Goal: Information Seeking & Learning: Learn about a topic

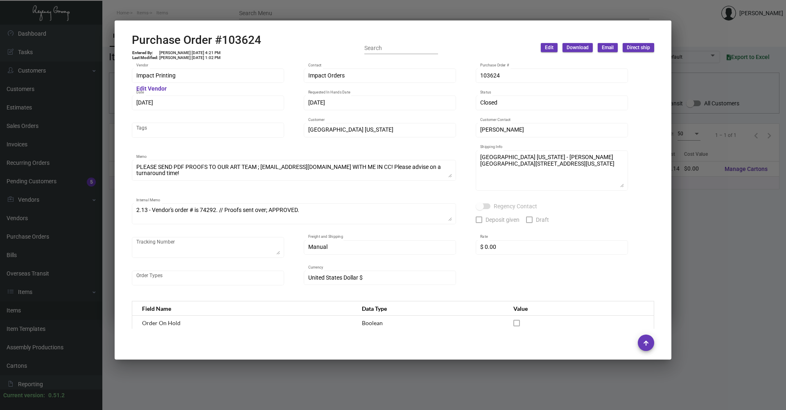
scroll to position [394, 0]
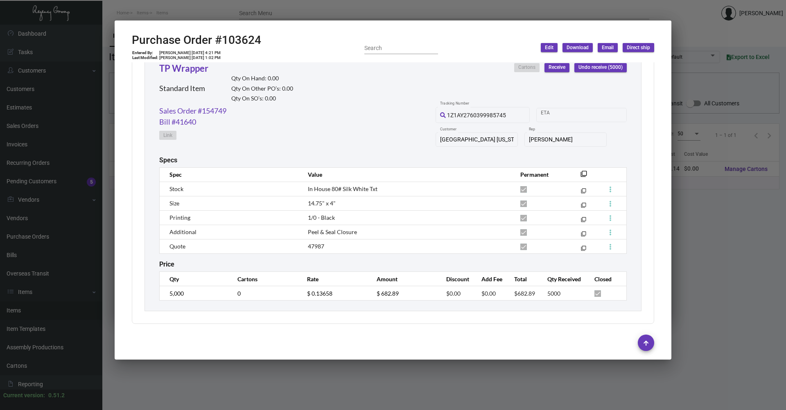
click at [353, 390] on div at bounding box center [393, 205] width 786 height 410
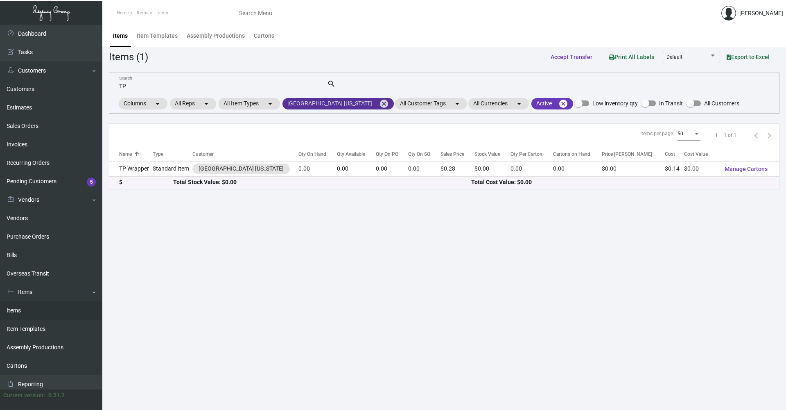
click at [379, 105] on mat-icon "cancel" at bounding box center [384, 104] width 10 height 10
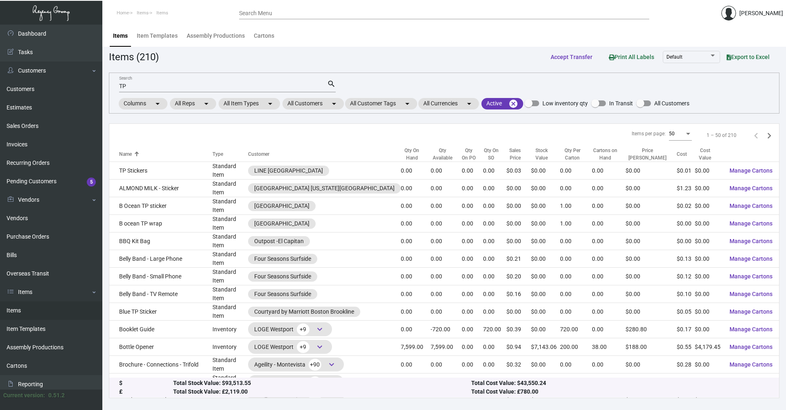
click at [260, 87] on input "TP" at bounding box center [223, 86] width 208 height 7
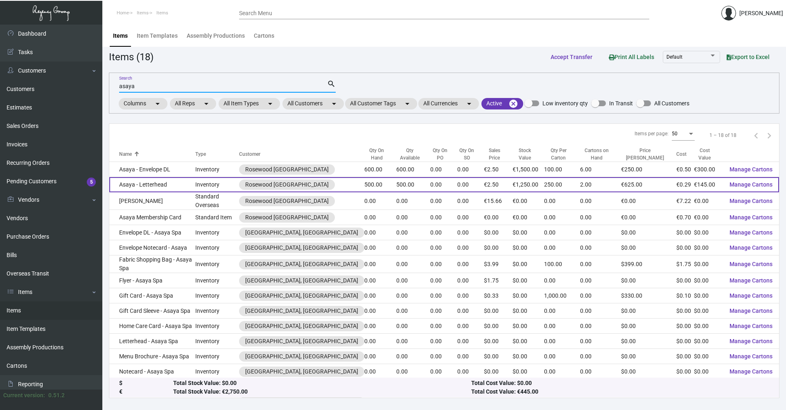
type input "asaya"
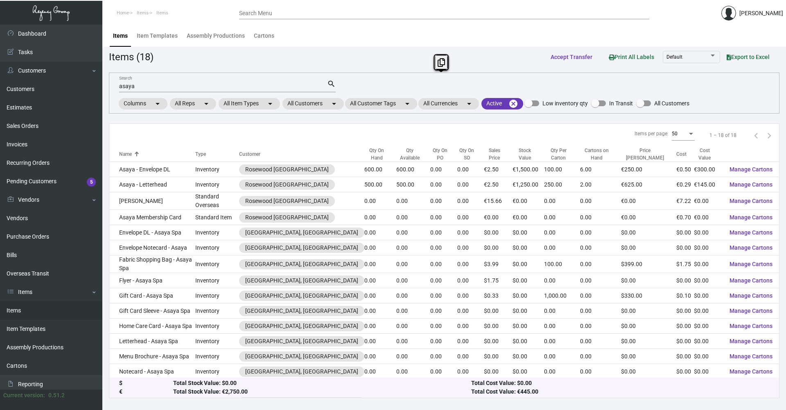
drag, startPoint x: 185, startPoint y: 184, endPoint x: 306, endPoint y: 87, distance: 155.0
click at [306, 87] on app-items "Items (18) Accept Transfer Print All Labels Default Export to Excel asaya Searc…" at bounding box center [444, 223] width 671 height 349
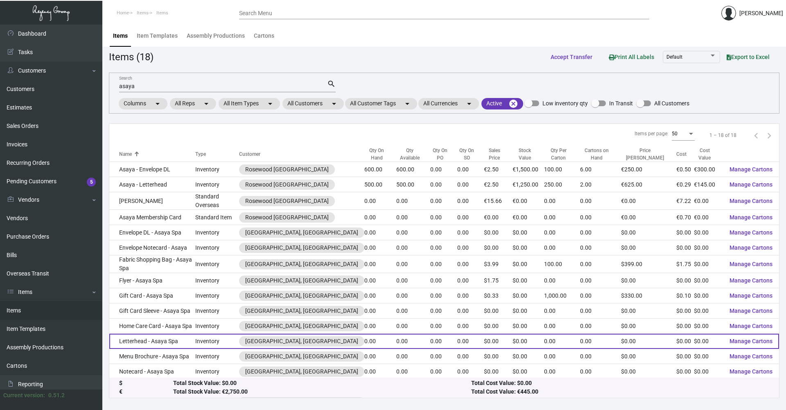
click at [190, 333] on td "Letterhead - Asaya Spa" at bounding box center [152, 340] width 86 height 15
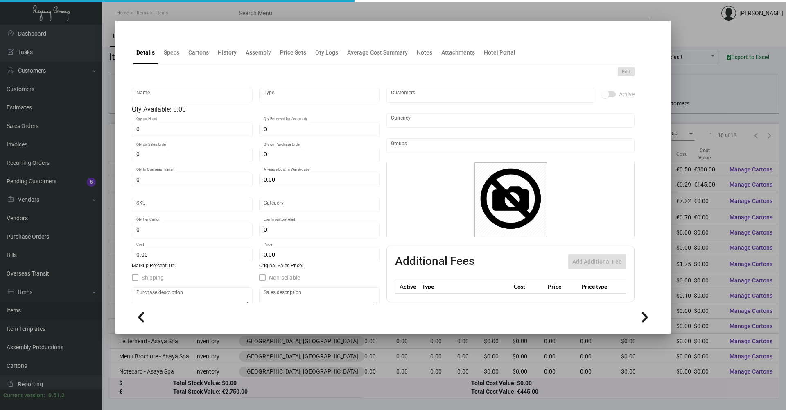
type input "Letterhead - Asaya Spa"
type input "Inventory"
type input "$ 0.00"
type input "Standard"
type input "$ 0.00"
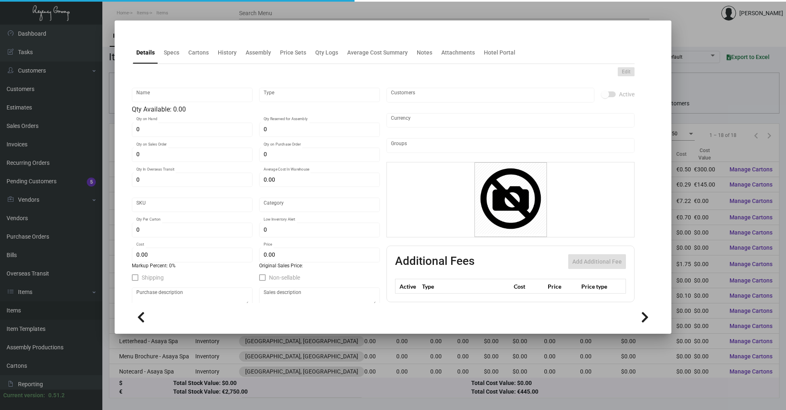
type input "$ 0.00"
checkbox input "true"
type input "United States Dollar $"
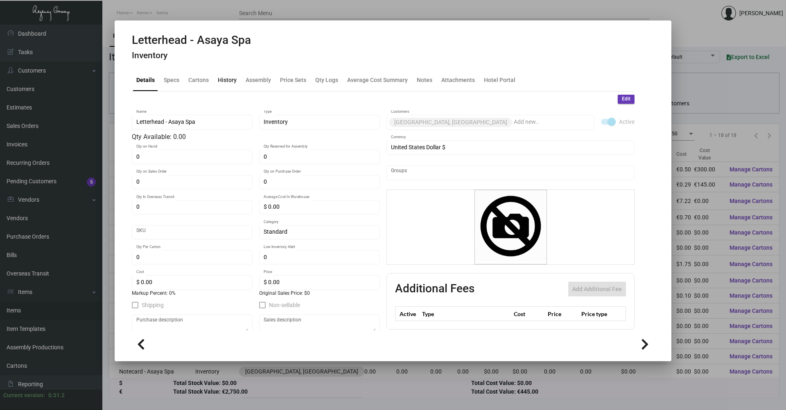
click at [225, 78] on div "History" at bounding box center [227, 79] width 19 height 9
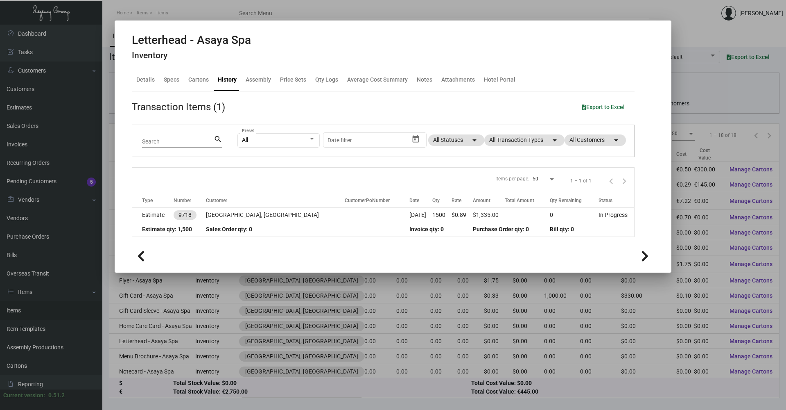
click at [364, 7] on div at bounding box center [393, 205] width 786 height 410
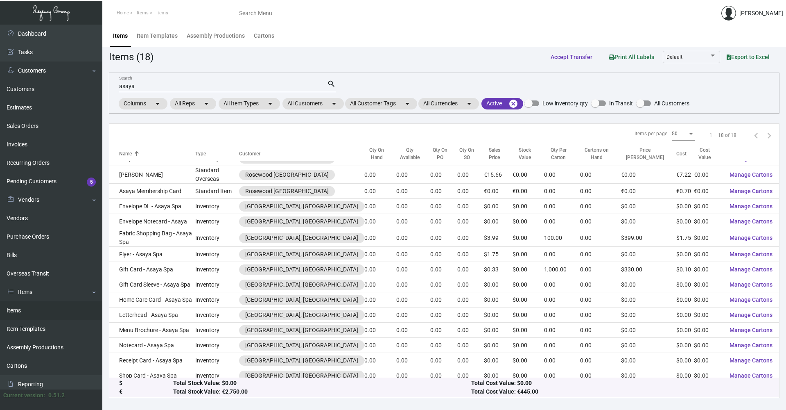
scroll to position [41, 0]
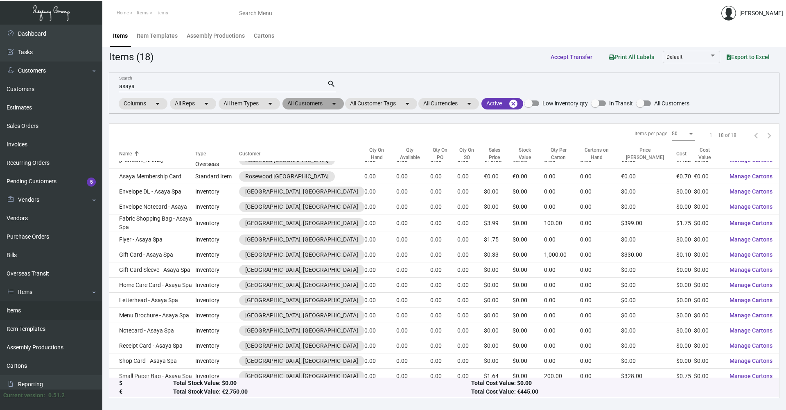
click at [325, 104] on mat-chip "All Customers arrow_drop_down" at bounding box center [313, 103] width 61 height 11
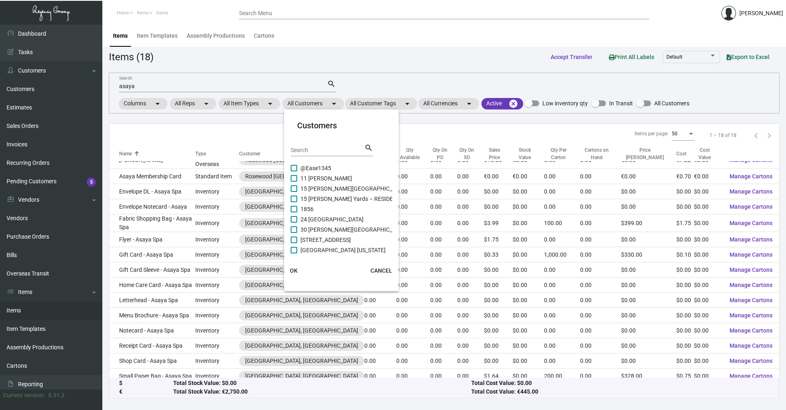
click at [324, 147] on input "Search" at bounding box center [328, 150] width 74 height 7
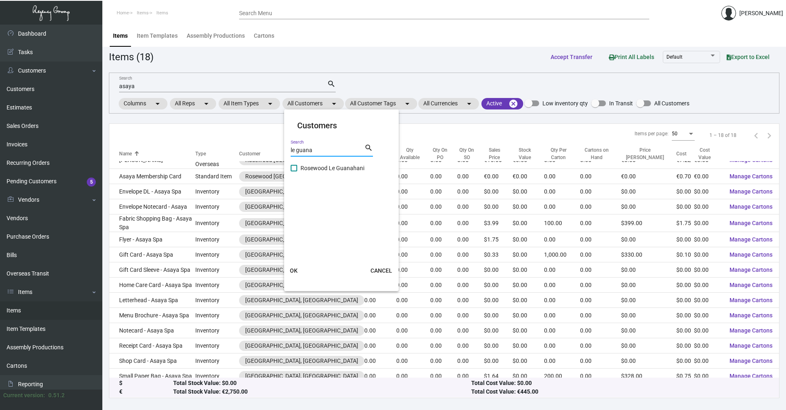
type input "le guana"
click at [326, 167] on span "Rosewood Le Guanahani" at bounding box center [333, 168] width 64 height 10
click at [294, 171] on input "Rosewood Le Guanahani" at bounding box center [294, 171] width 0 height 0
checkbox input "true"
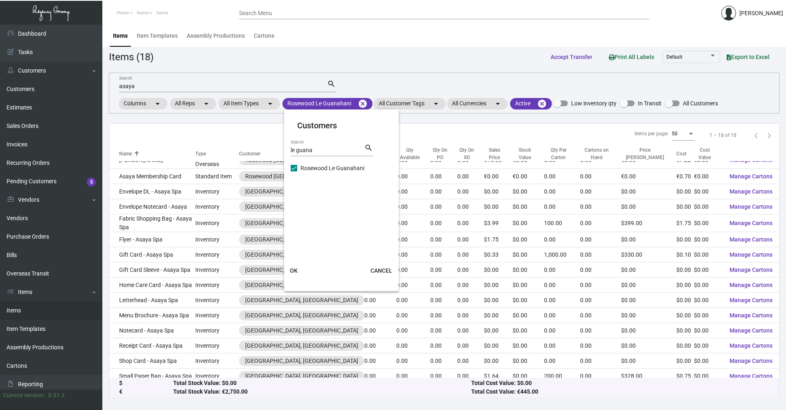
click at [299, 270] on button "OK" at bounding box center [294, 270] width 26 height 15
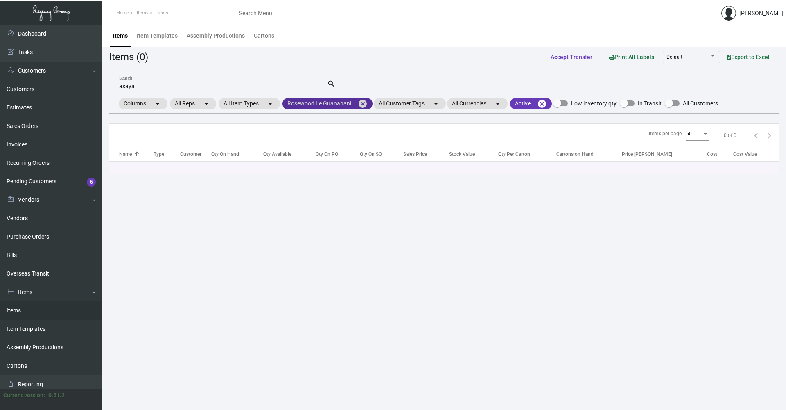
click at [360, 103] on mat-icon "cancel" at bounding box center [363, 104] width 10 height 10
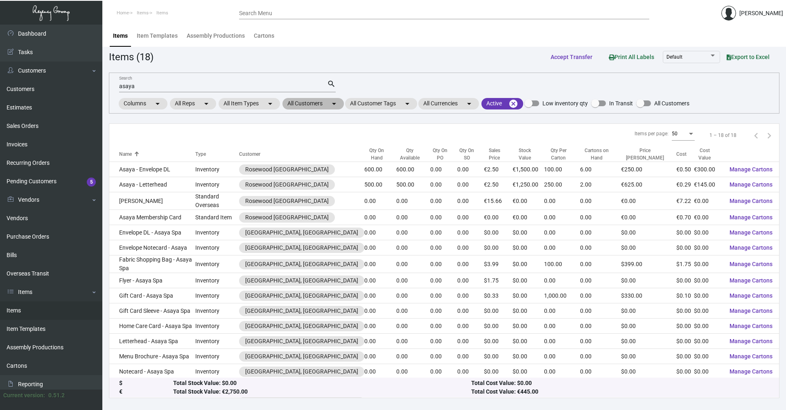
click at [325, 100] on mat-chip "All Customers arrow_drop_down" at bounding box center [313, 103] width 61 height 11
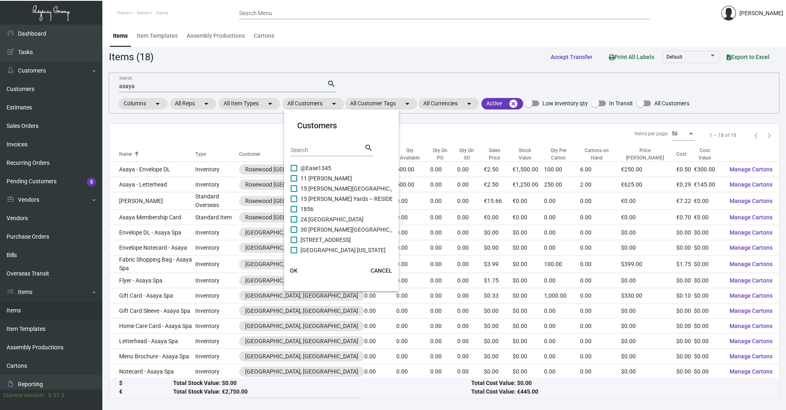
click at [312, 150] on input "Search" at bounding box center [328, 150] width 74 height 7
click at [201, 86] on div at bounding box center [393, 205] width 786 height 410
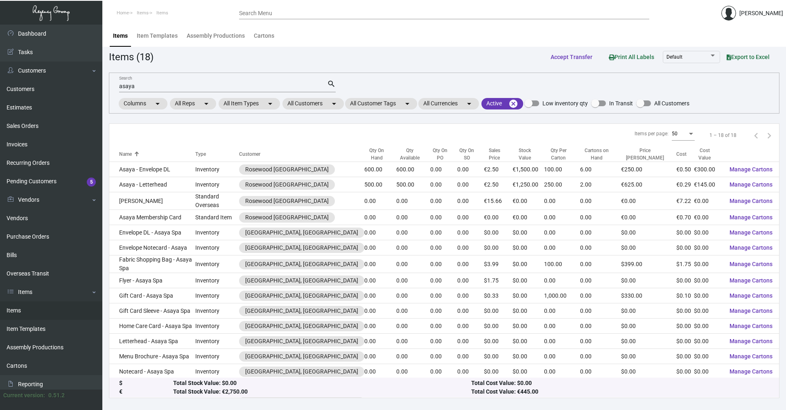
click at [200, 88] on input "asaya" at bounding box center [223, 86] width 208 height 7
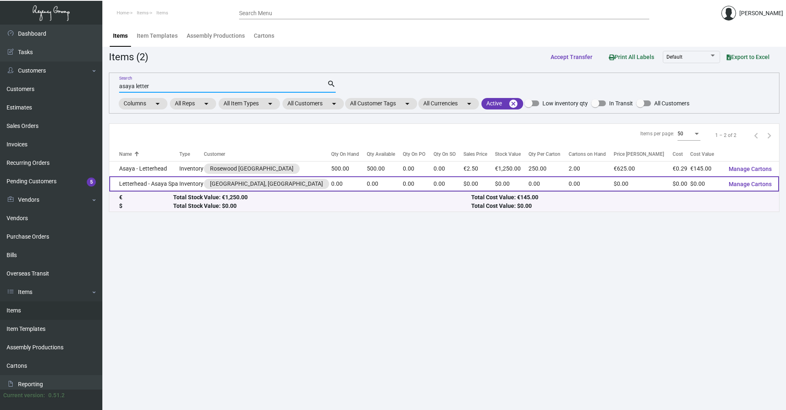
type input "asaya letter"
click at [161, 181] on td "Letterhead - Asaya Spa" at bounding box center [144, 183] width 70 height 15
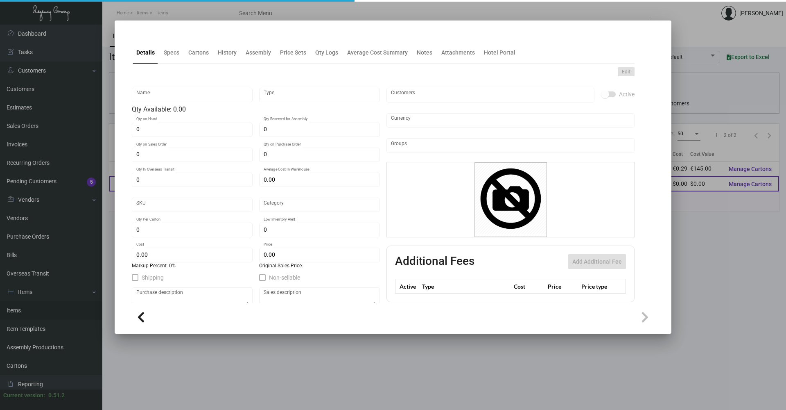
type input "Letterhead - Asaya Spa"
type input "Inventory"
type input "$ 0.00"
type input "Standard"
type input "$ 0.00"
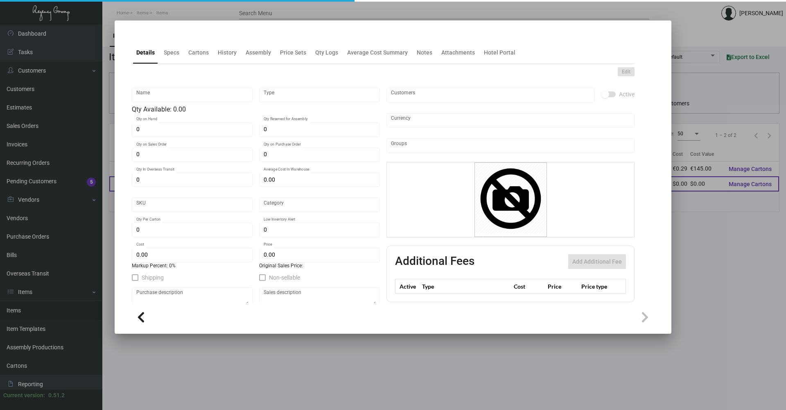
type input "$ 0.00"
checkbox input "true"
type input "United States Dollar $"
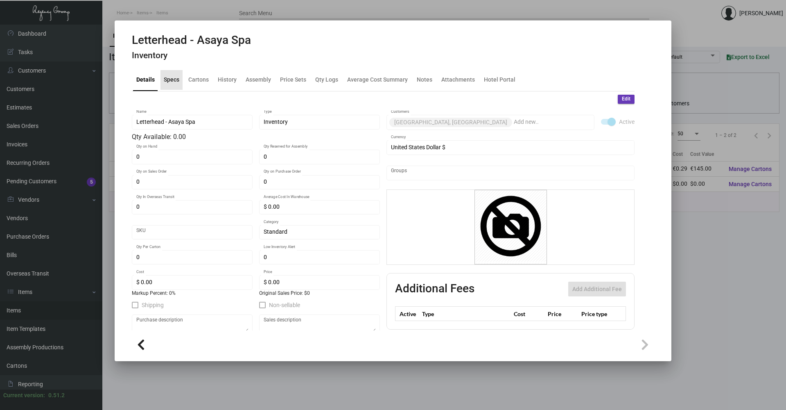
click at [165, 75] on div "Specs" at bounding box center [172, 80] width 22 height 20
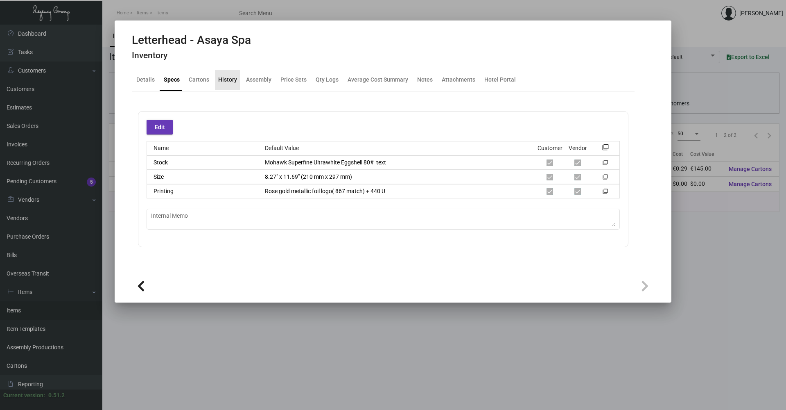
click at [230, 82] on div "History" at bounding box center [227, 79] width 19 height 9
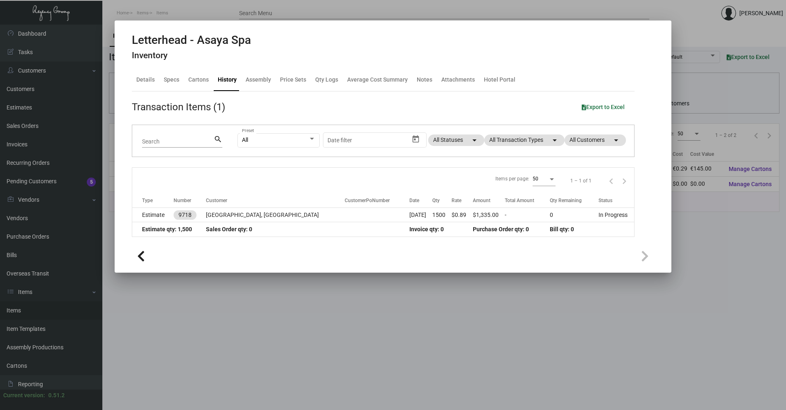
click at [279, 349] on div at bounding box center [393, 205] width 786 height 410
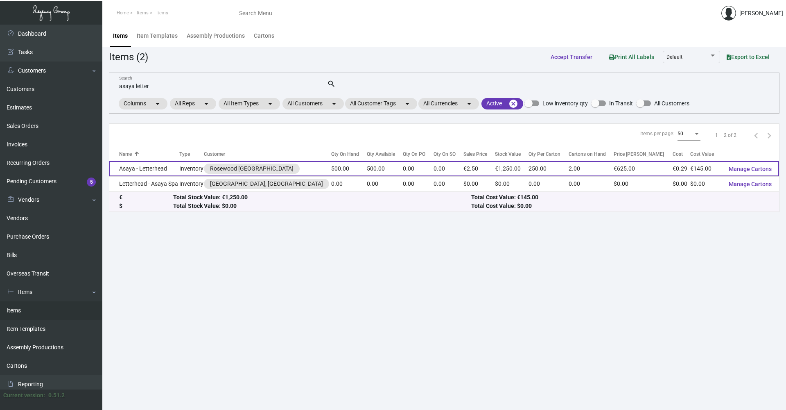
click at [167, 169] on td "Asaya - Letterhead" at bounding box center [144, 168] width 70 height 15
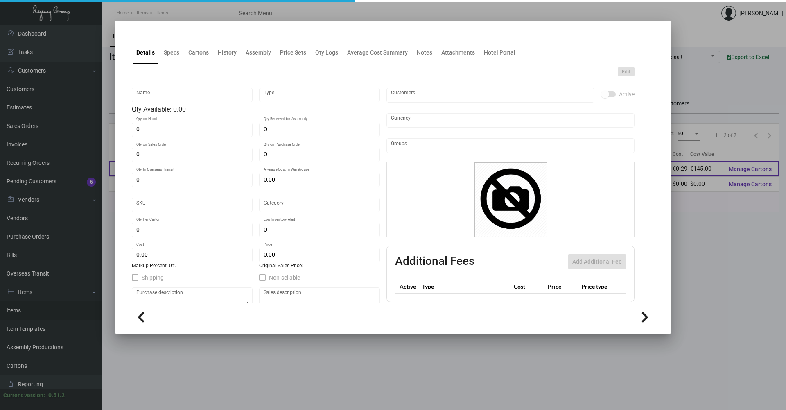
type input "Asaya - Letterhead"
type input "Inventory"
type input "500"
type input "€ 0.00"
type input "RSWM_AS_LH"
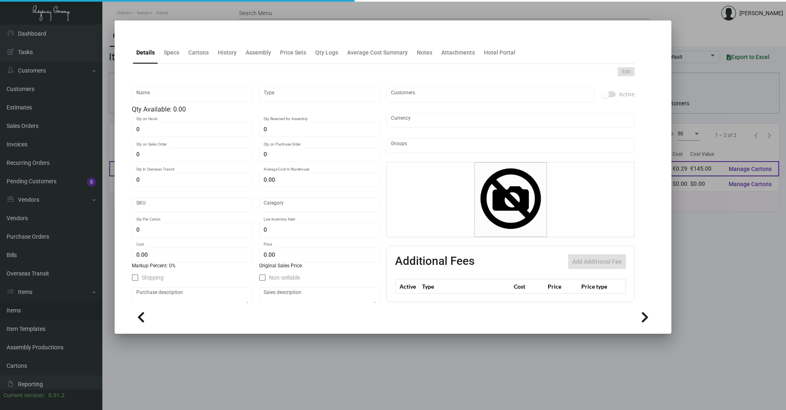
type input "Standard"
type input "250"
type input "€ 0.29"
type input "€ 2.50"
checkbox input "true"
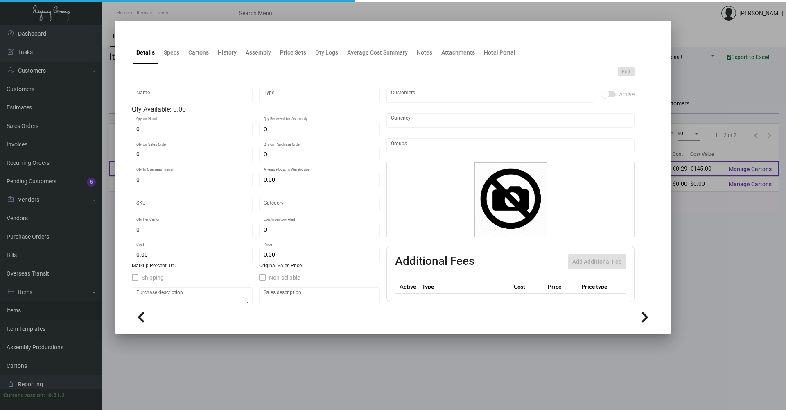
type input "Euro Member Countries €"
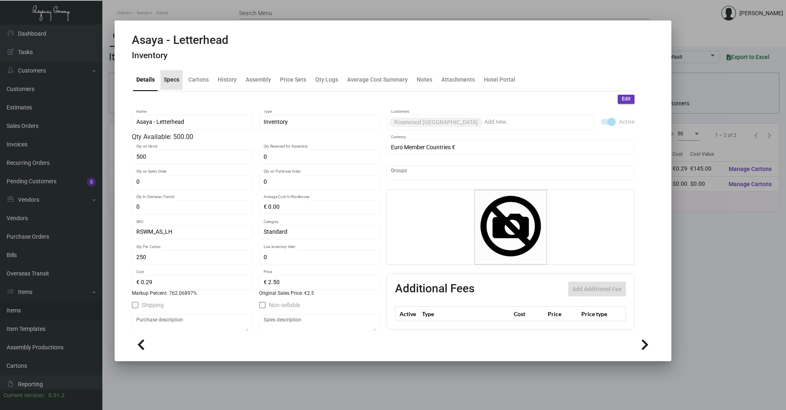
click at [170, 81] on div "Specs" at bounding box center [172, 79] width 16 height 9
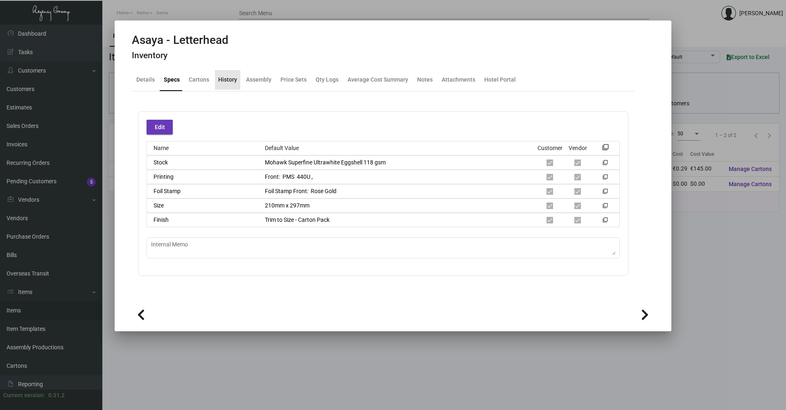
click at [237, 82] on div "History" at bounding box center [227, 80] width 25 height 20
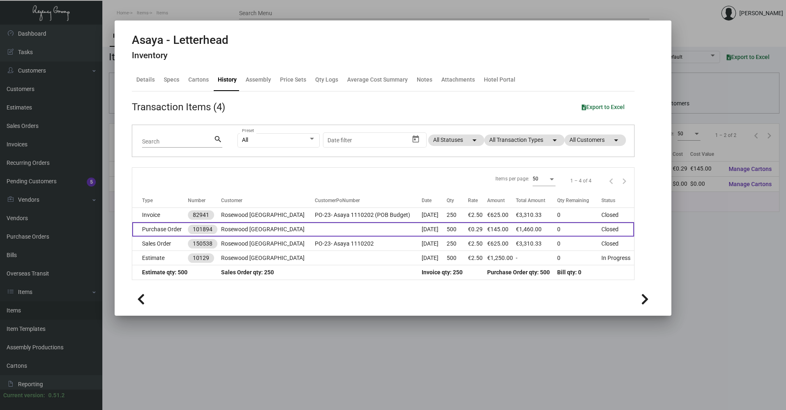
click at [270, 233] on td "Rosewood [GEOGRAPHIC_DATA]" at bounding box center [268, 229] width 94 height 14
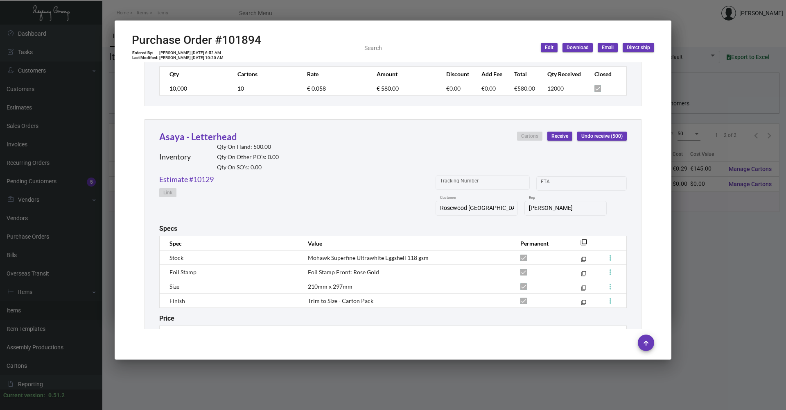
scroll to position [654, 0]
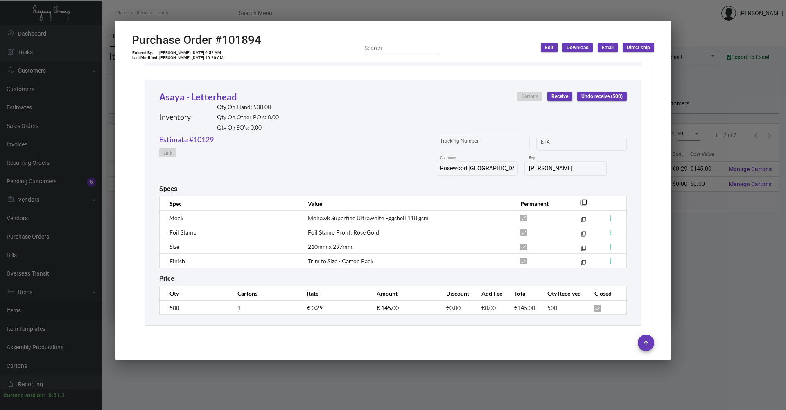
click at [252, 384] on div at bounding box center [393, 205] width 786 height 410
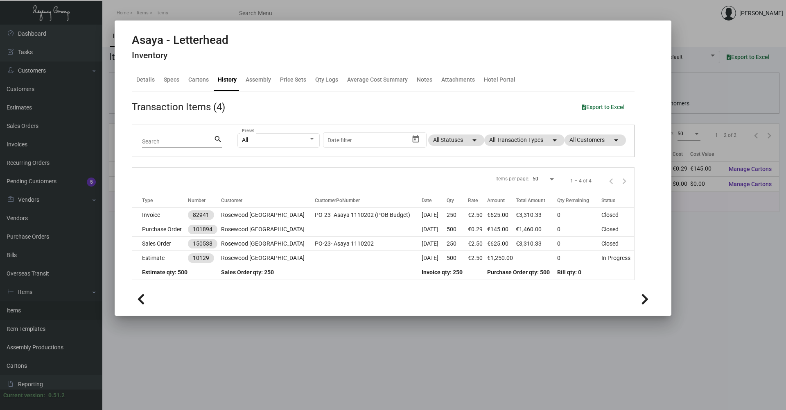
click at [261, 388] on div at bounding box center [393, 205] width 786 height 410
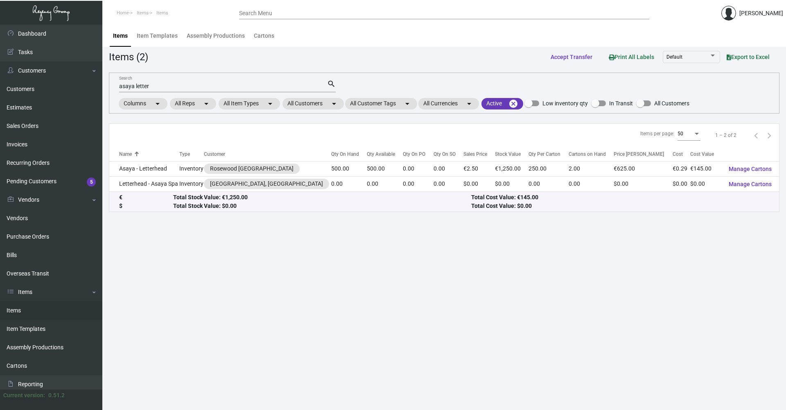
click at [558, 333] on main "Items Item Templates Assembly Productions Cartons Items (2) Accept Transfer Pri…" at bounding box center [444, 217] width 684 height 385
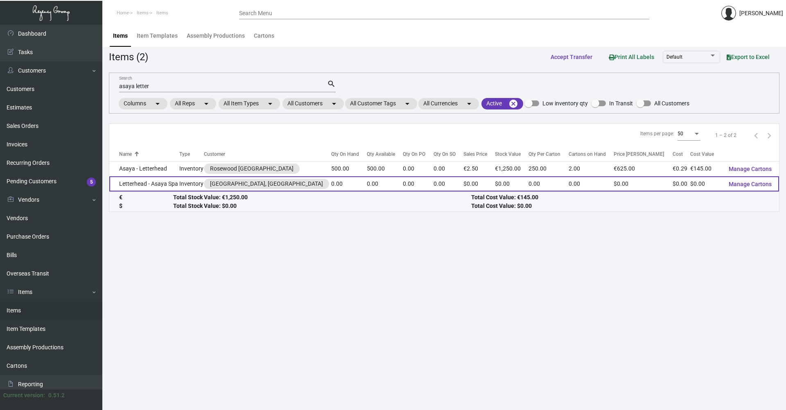
click at [125, 185] on td "Letterhead - Asaya Spa" at bounding box center [144, 183] width 70 height 15
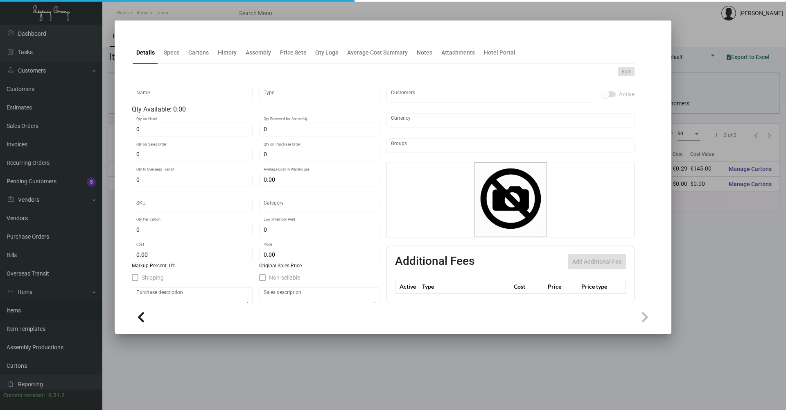
type input "Letterhead - Asaya Spa"
type input "Inventory"
type input "$ 0.00"
type input "Standard"
type input "$ 0.00"
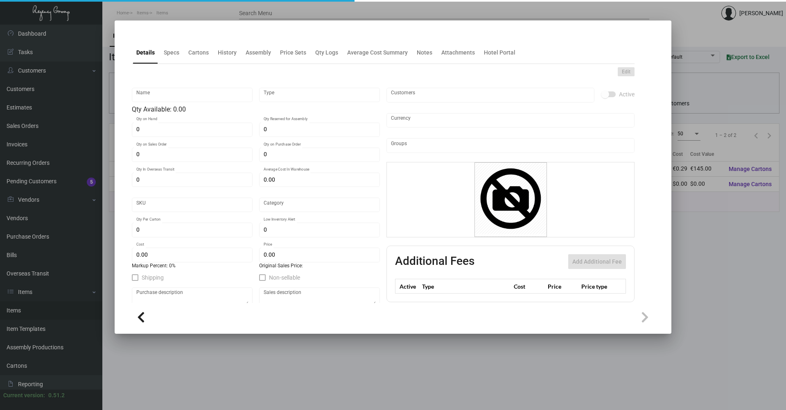
type input "$ 0.00"
checkbox input "true"
type input "United States Dollar $"
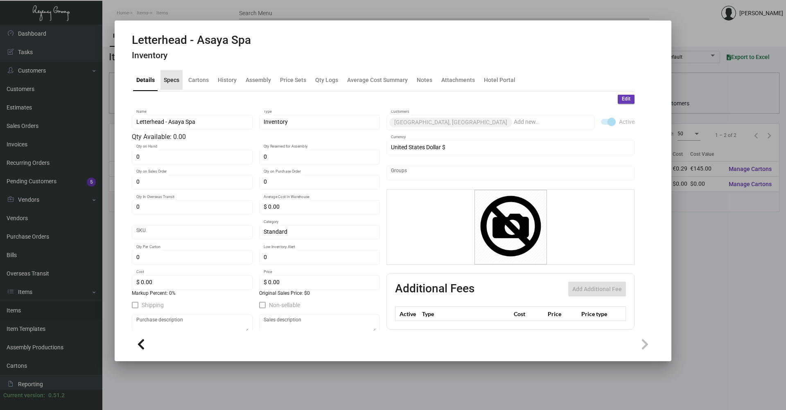
click at [175, 79] on div "Specs" at bounding box center [172, 79] width 16 height 9
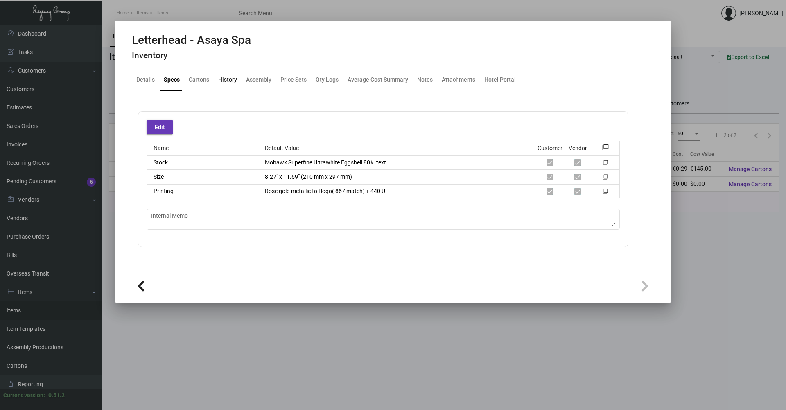
click at [223, 79] on div "History" at bounding box center [227, 79] width 19 height 9
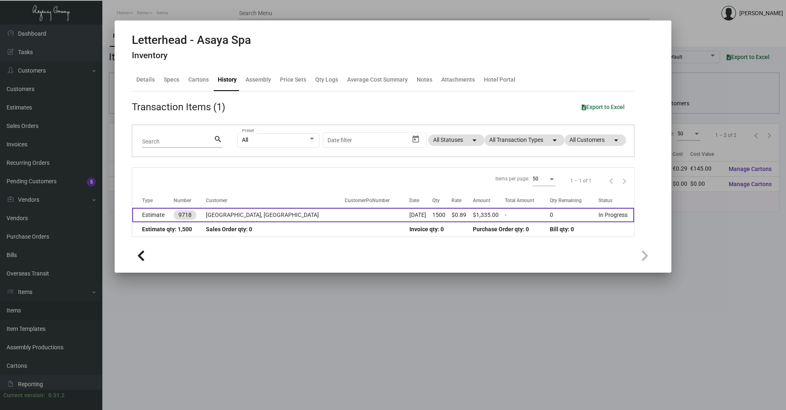
click at [242, 215] on td "[GEOGRAPHIC_DATA], [GEOGRAPHIC_DATA]" at bounding box center [275, 215] width 139 height 14
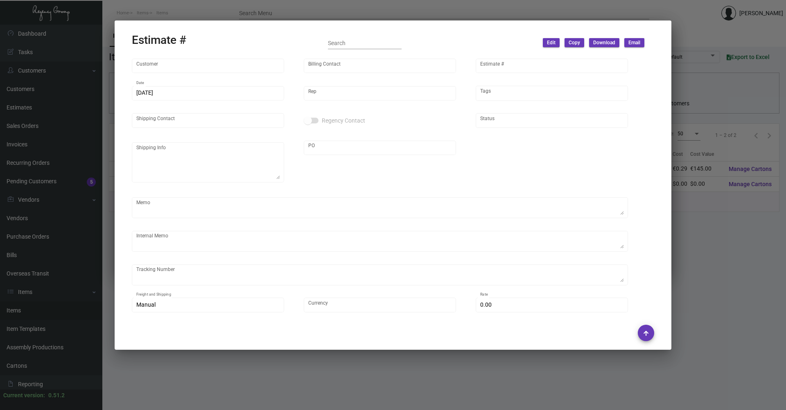
type input "[GEOGRAPHIC_DATA], [GEOGRAPHIC_DATA]"
type input "Accounts Payable"
type input "9718"
type input "[DATE]"
type input "[PERSON_NAME]"
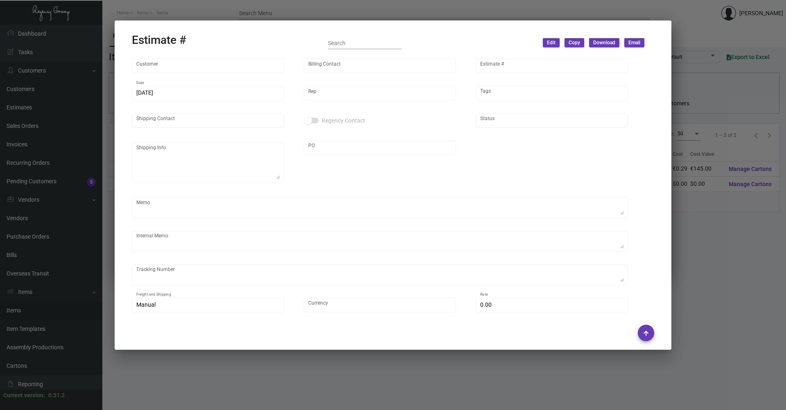
type input "[PERSON_NAME]"
type input "United States Dollar $"
type input "$ 0.00"
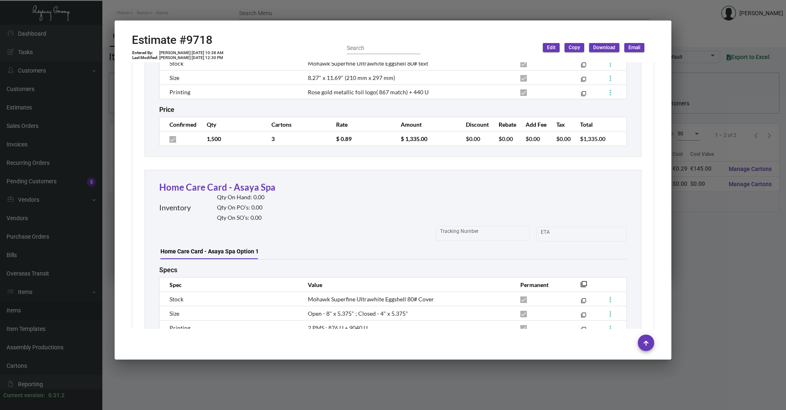
scroll to position [1580, 0]
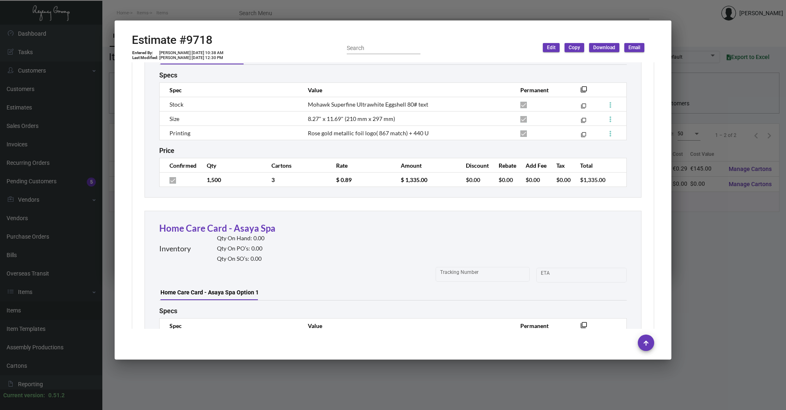
click at [477, 383] on div at bounding box center [393, 205] width 786 height 410
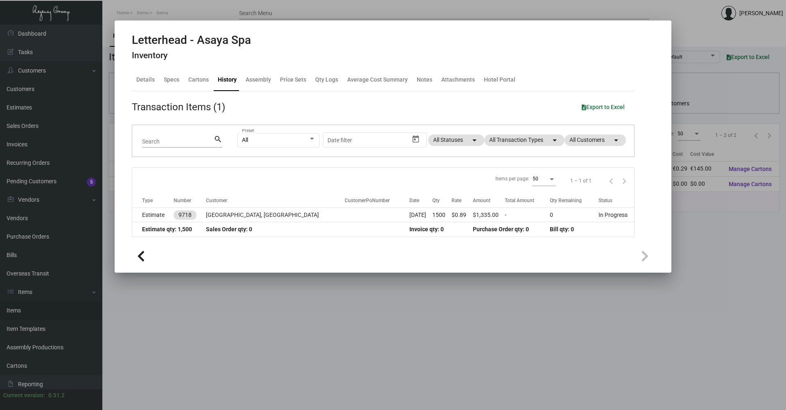
click at [384, 358] on div at bounding box center [393, 205] width 786 height 410
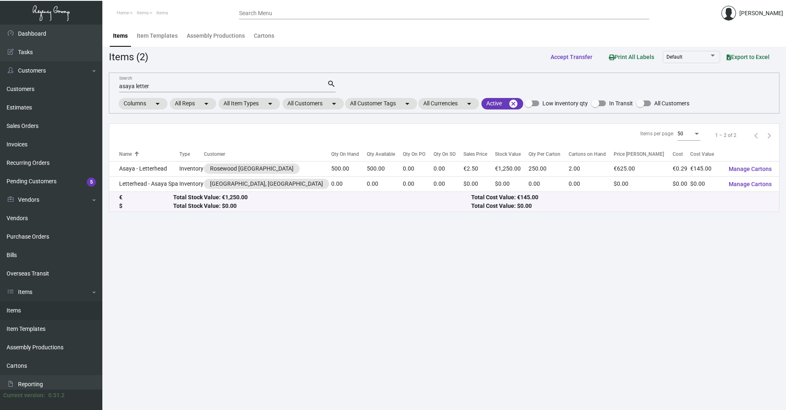
click at [446, 353] on main "Items Item Templates Assembly Productions Cartons Items (2) Accept Transfer Pri…" at bounding box center [444, 217] width 684 height 385
click at [405, 353] on main "Items Item Templates Assembly Productions Cartons Items (2) Accept Transfer Pri…" at bounding box center [444, 217] width 684 height 385
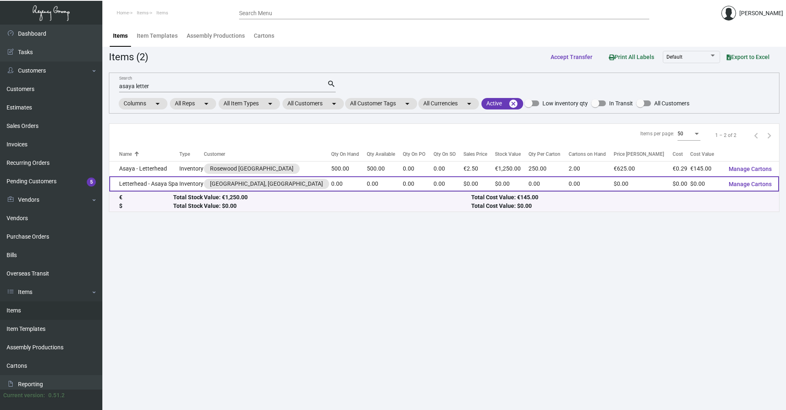
click at [162, 177] on td "Letterhead - Asaya Spa" at bounding box center [144, 183] width 70 height 15
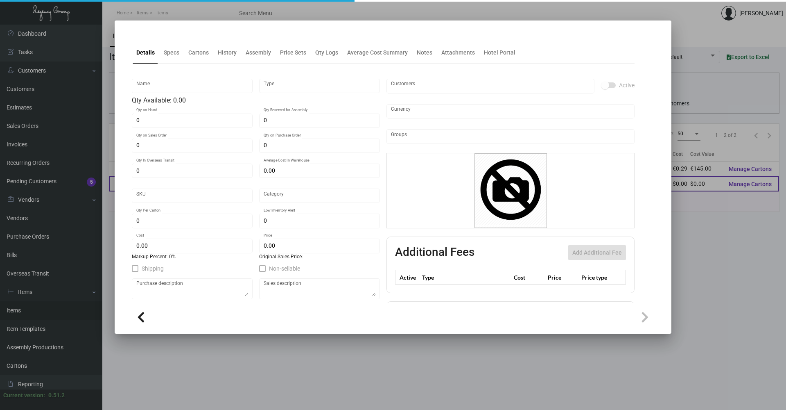
type input "Letterhead - Asaya Spa"
type input "Inventory"
type input "$ 0.00"
type input "Standard"
type input "$ 0.00"
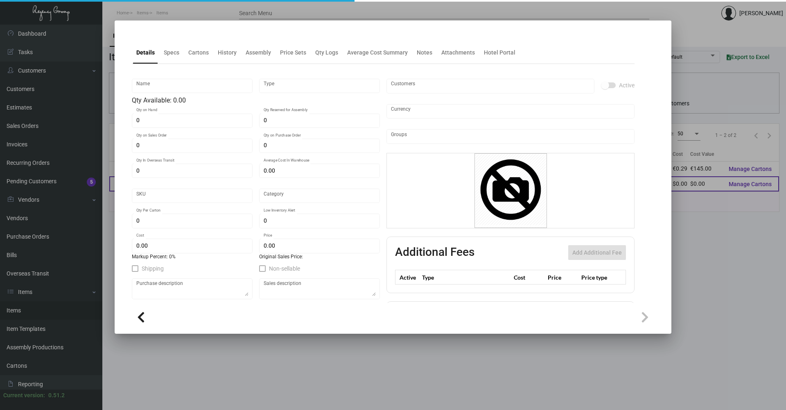
type input "$ 0.00"
checkbox input "true"
type input "United States Dollar $"
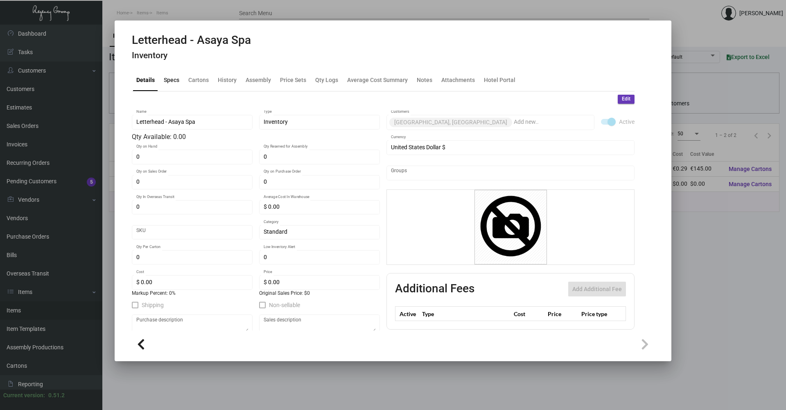
click at [172, 84] on div "Specs" at bounding box center [172, 79] width 16 height 9
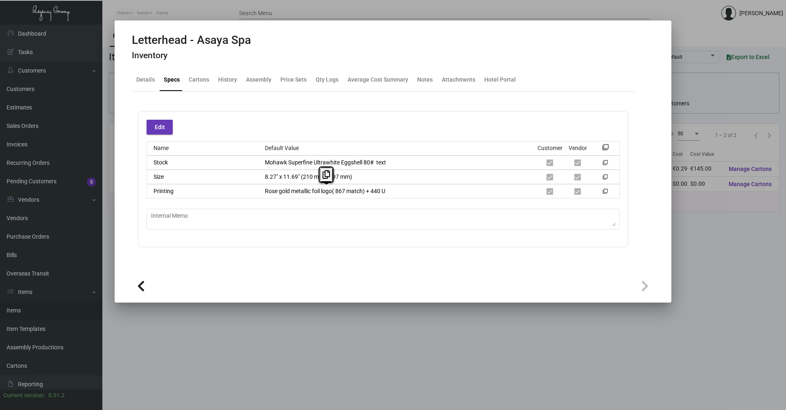
click at [394, 201] on div "Edit Name Default Value Customer Vendor filter_none Stock Mohawk Superfine Ultr…" at bounding box center [383, 179] width 491 height 136
click at [472, 353] on div at bounding box center [393, 205] width 786 height 410
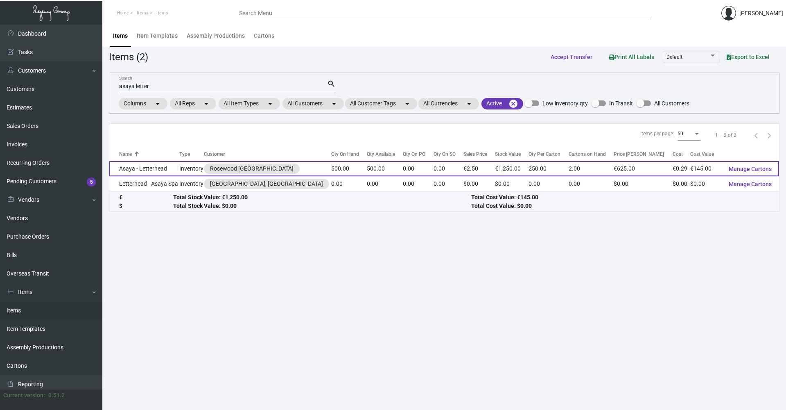
click at [163, 172] on td "Asaya - Letterhead" at bounding box center [144, 168] width 70 height 15
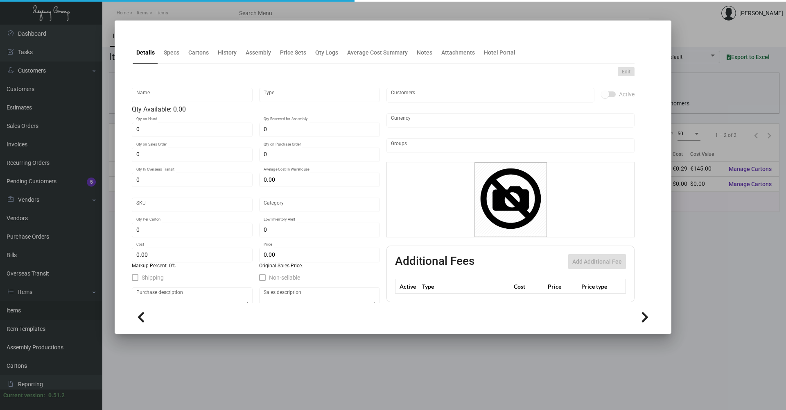
type input "Asaya - Letterhead"
type input "Inventory"
type input "500"
type input "€ 0.00"
type input "RSWM_AS_LH"
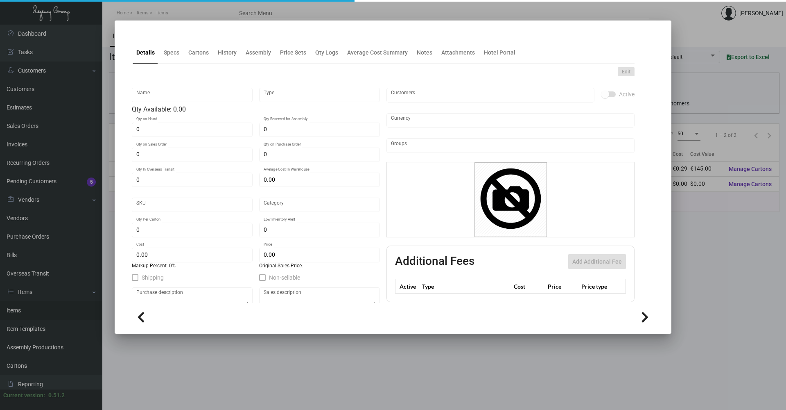
type input "Standard"
type input "250"
type input "€ 0.29"
type input "€ 2.50"
checkbox input "true"
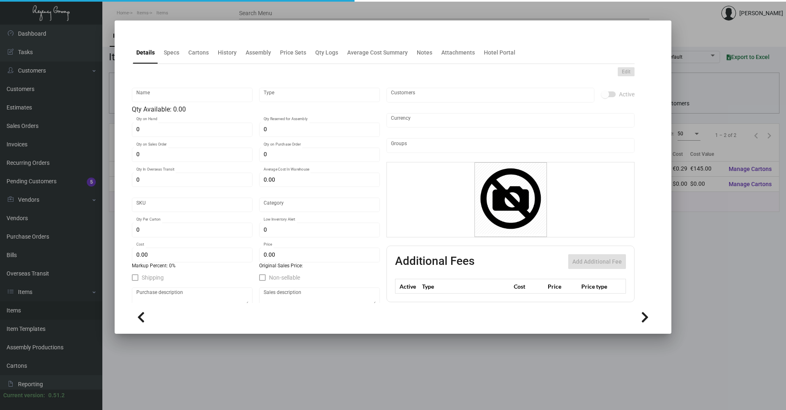
type input "Euro Member Countries €"
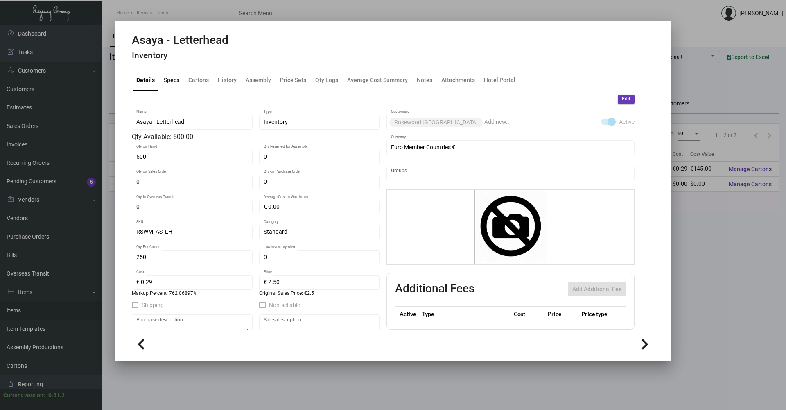
click at [167, 75] on div "Specs" at bounding box center [172, 79] width 16 height 9
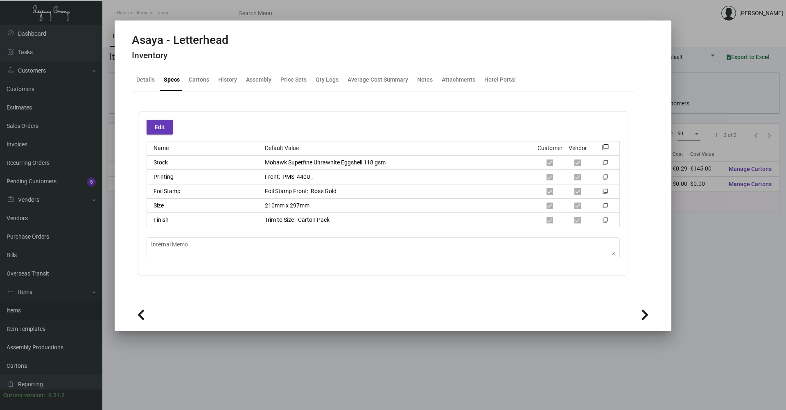
click at [383, 367] on div at bounding box center [393, 205] width 786 height 410
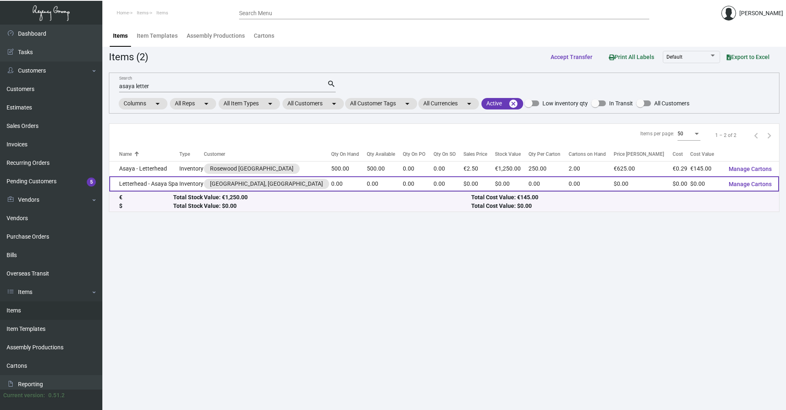
click at [155, 188] on td "Letterhead - Asaya Spa" at bounding box center [144, 183] width 70 height 15
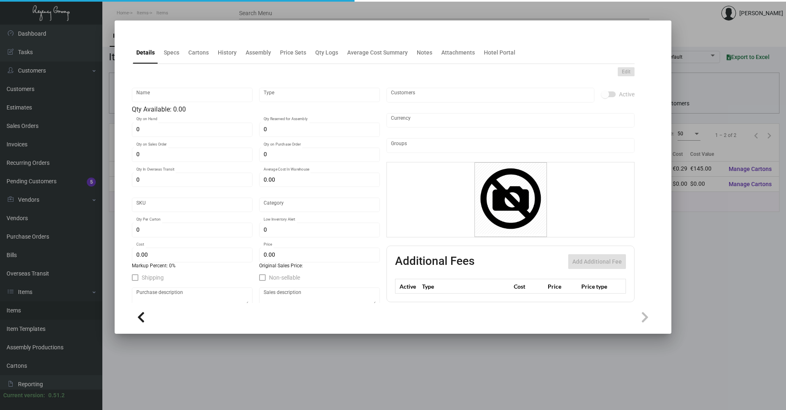
type input "Letterhead - Asaya Spa"
type input "Inventory"
type input "$ 0.00"
type input "Standard"
type input "$ 0.00"
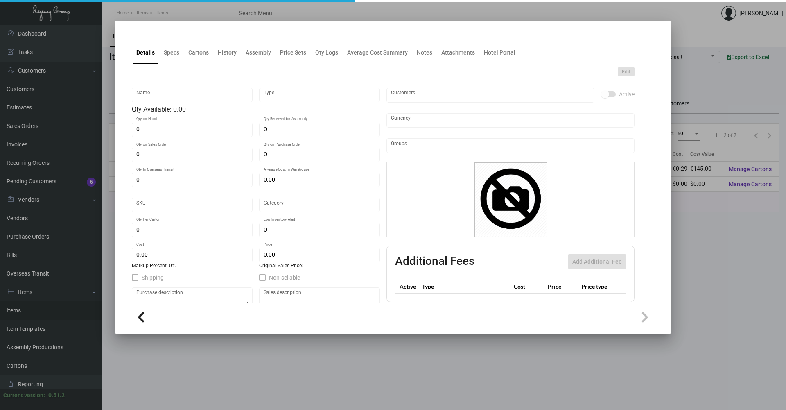
type input "$ 0.00"
checkbox input "true"
type input "United States Dollar $"
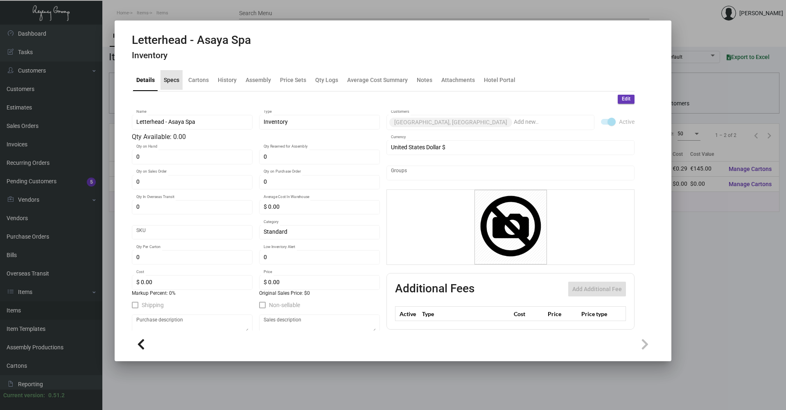
click at [175, 83] on div "Specs" at bounding box center [172, 79] width 16 height 9
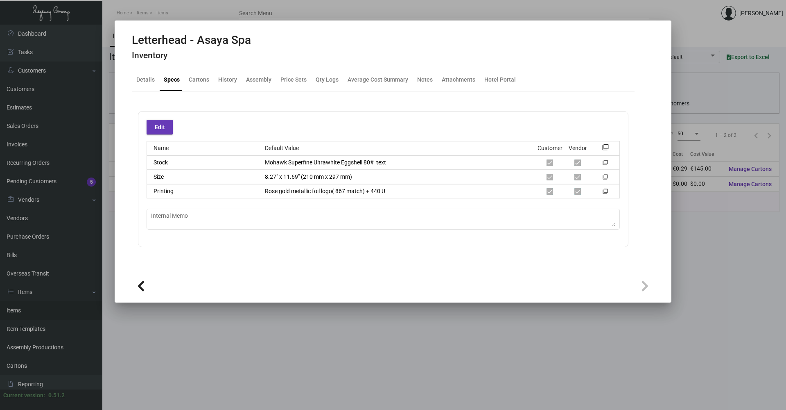
drag, startPoint x: 609, startPoint y: 360, endPoint x: 607, endPoint y: 365, distance: 5.5
click at [607, 365] on div at bounding box center [393, 205] width 786 height 410
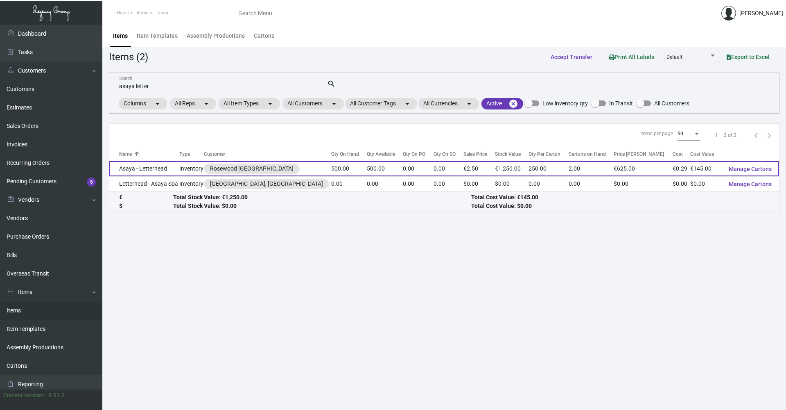
click at [136, 167] on td "Asaya - Letterhead" at bounding box center [144, 168] width 70 height 15
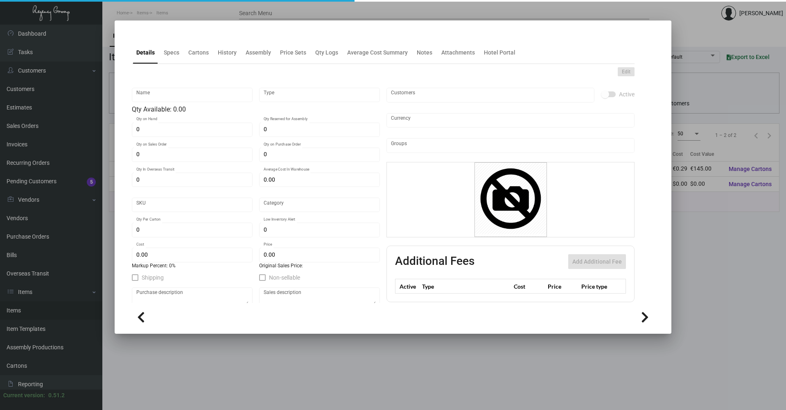
type input "Asaya - Letterhead"
type input "Inventory"
type input "500"
type input "€ 0.00"
type input "RSWM_AS_LH"
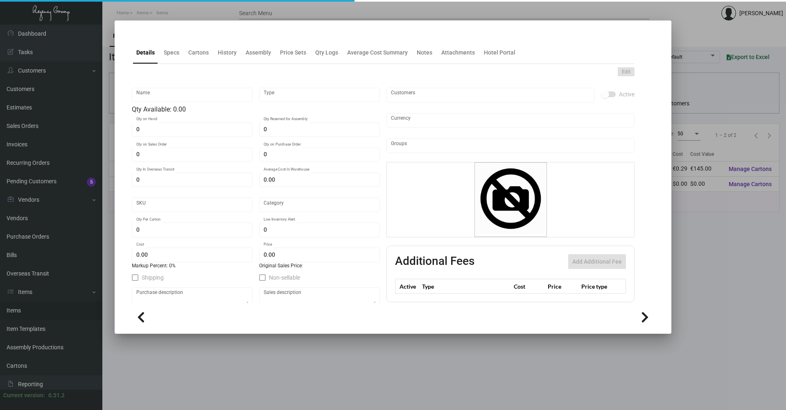
type input "Standard"
type input "250"
type input "€ 0.29"
type input "€ 2.50"
checkbox input "true"
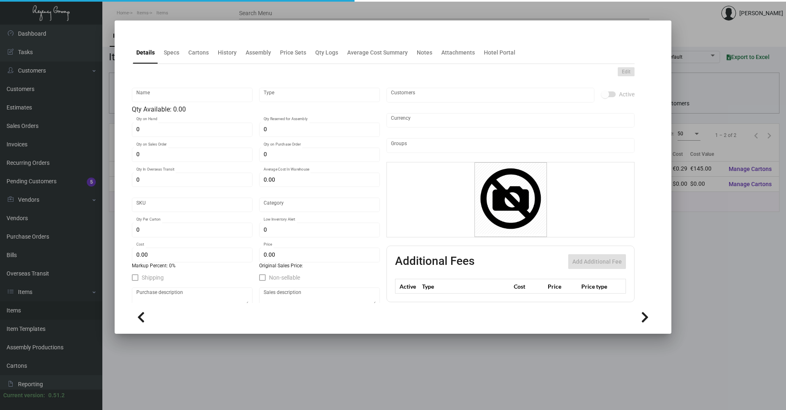
type input "Euro Member Countries €"
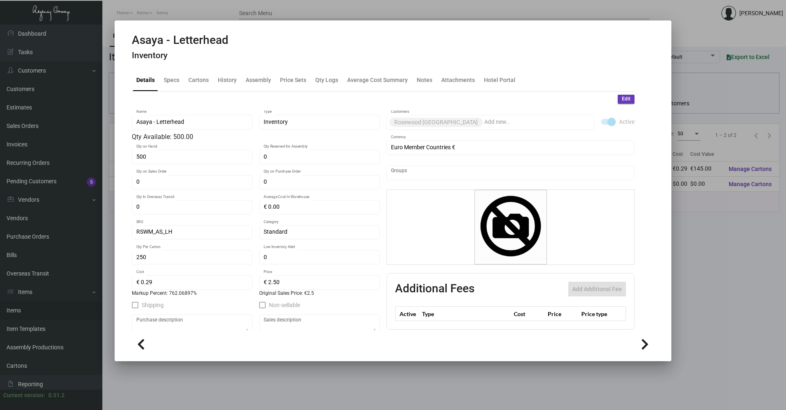
click at [169, 60] on h4 "Inventory" at bounding box center [180, 55] width 97 height 10
click at [169, 73] on div "Specs" at bounding box center [172, 80] width 22 height 20
